Goal: Task Accomplishment & Management: Use online tool/utility

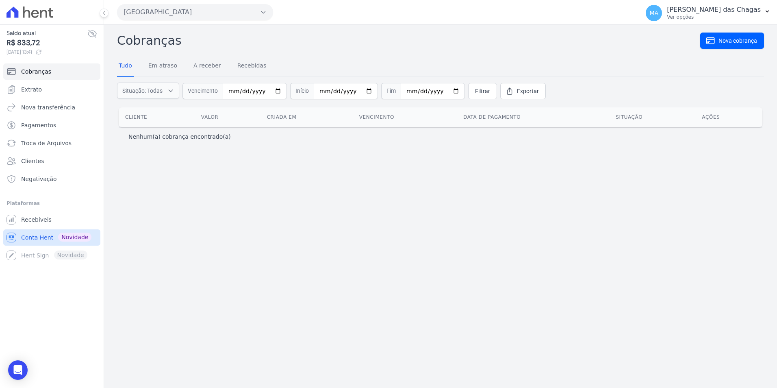
click at [32, 236] on span "Conta Hent" at bounding box center [37, 237] width 32 height 8
click at [38, 145] on span "Troca de Arquivos" at bounding box center [46, 143] width 50 height 8
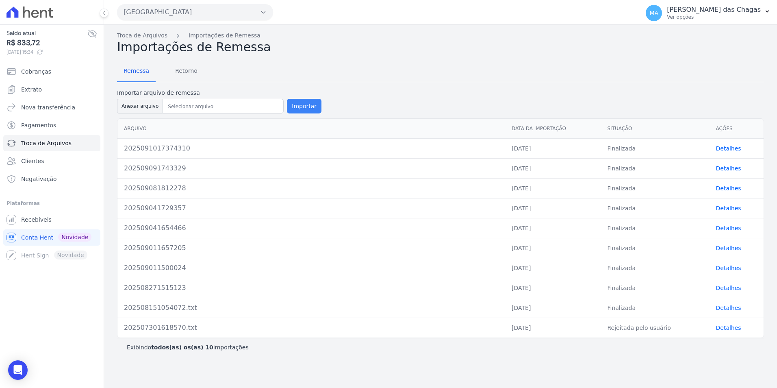
click at [289, 106] on button "Importar" at bounding box center [304, 106] width 35 height 15
click at [137, 108] on button "Anexar arquivo" at bounding box center [140, 106] width 46 height 15
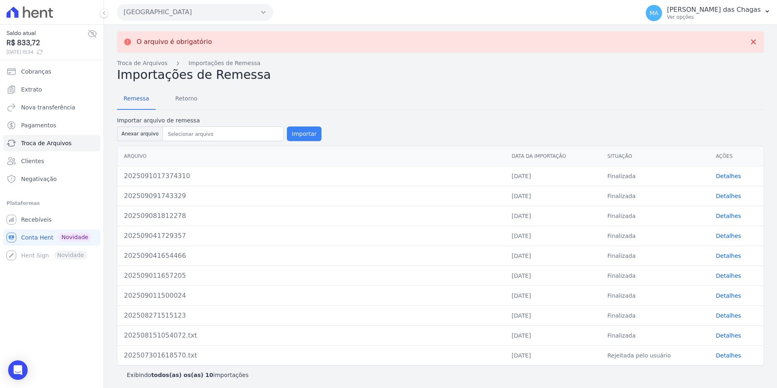
click at [304, 128] on button "Importar" at bounding box center [304, 133] width 35 height 15
click at [152, 132] on button "Anexar arquivo" at bounding box center [140, 133] width 46 height 15
type input "2025092215330711"
click at [297, 128] on button "Importar" at bounding box center [304, 133] width 35 height 15
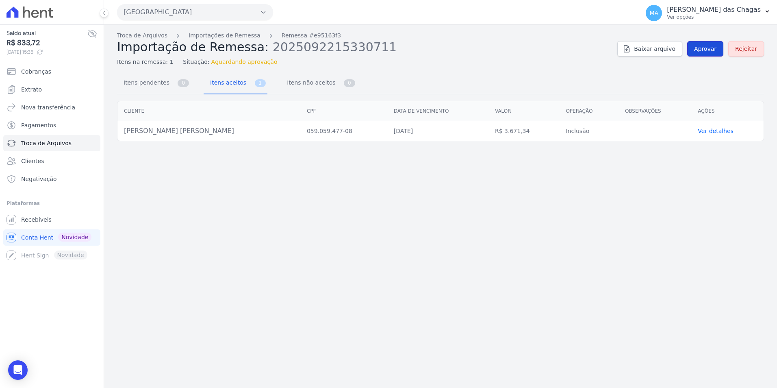
click at [712, 54] on link "Aprovar" at bounding box center [705, 48] width 36 height 15
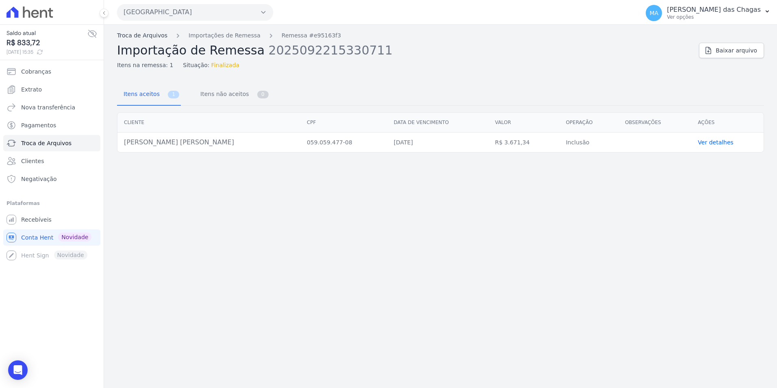
click at [132, 39] on link "Troca de Arquivos" at bounding box center [142, 35] width 50 height 9
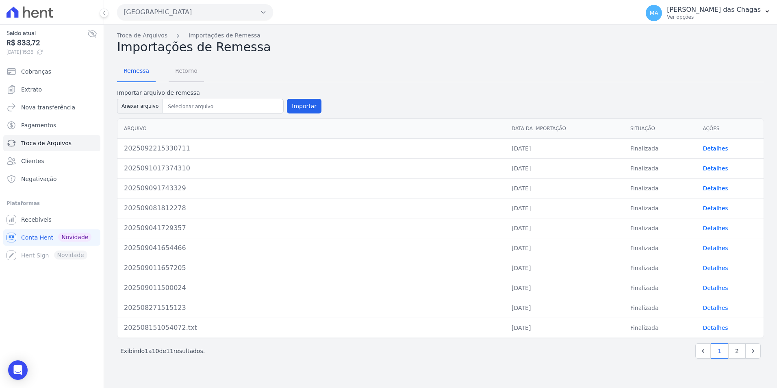
click at [176, 74] on span "Retorno" at bounding box center [186, 71] width 32 height 16
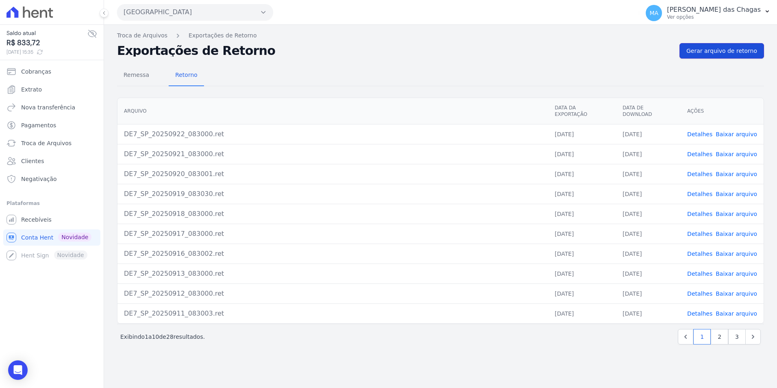
click at [735, 54] on span "Gerar arquivo de retorno" at bounding box center [721, 51] width 71 height 8
click at [727, 131] on link "Baixar arquivo" at bounding box center [736, 134] width 41 height 7
click at [46, 112] on link "Nova transferência" at bounding box center [51, 107] width 97 height 16
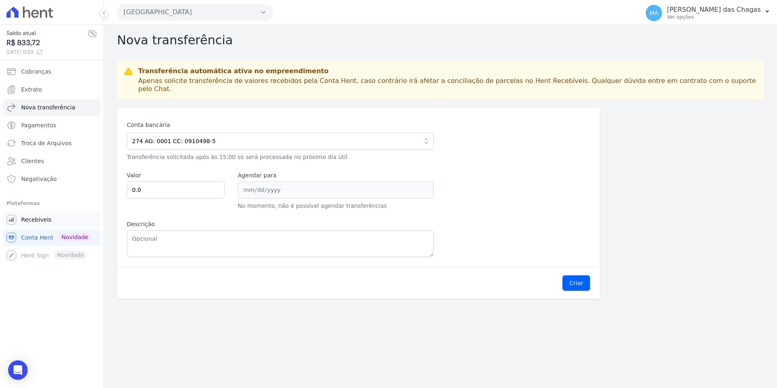
click at [29, 219] on span "Recebíveis" at bounding box center [36, 219] width 30 height 8
click at [28, 141] on span "Troca de Arquivos" at bounding box center [46, 143] width 50 height 8
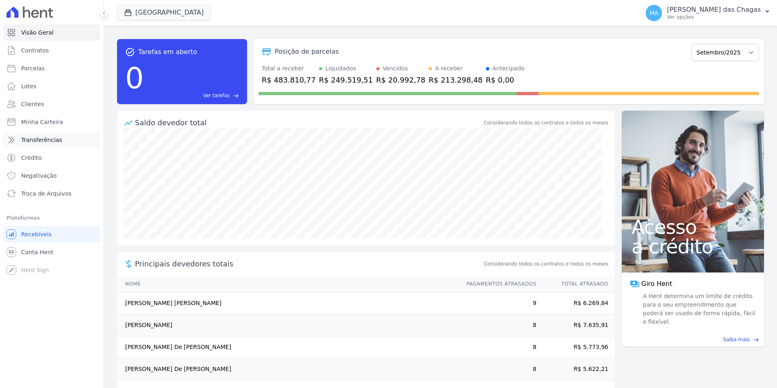
click at [41, 143] on span "Transferências" at bounding box center [41, 140] width 41 height 8
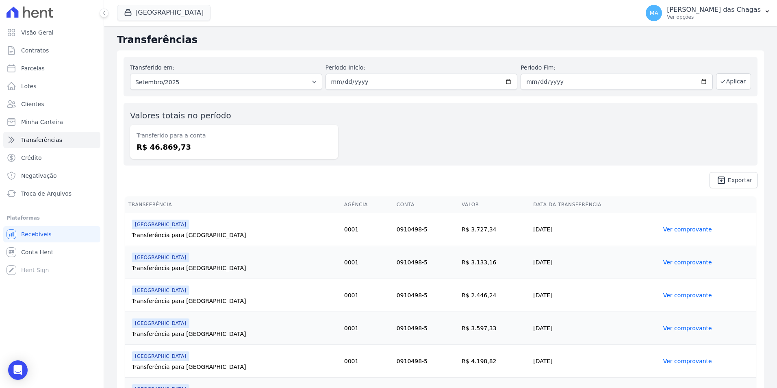
click at [131, 231] on td "[GEOGRAPHIC_DATA] Transferência para [GEOGRAPHIC_DATA]" at bounding box center [233, 229] width 216 height 33
click at [488, 265] on td "R$ 3.133,16" at bounding box center [494, 262] width 72 height 33
